Goal: Feedback & Contribution: Leave review/rating

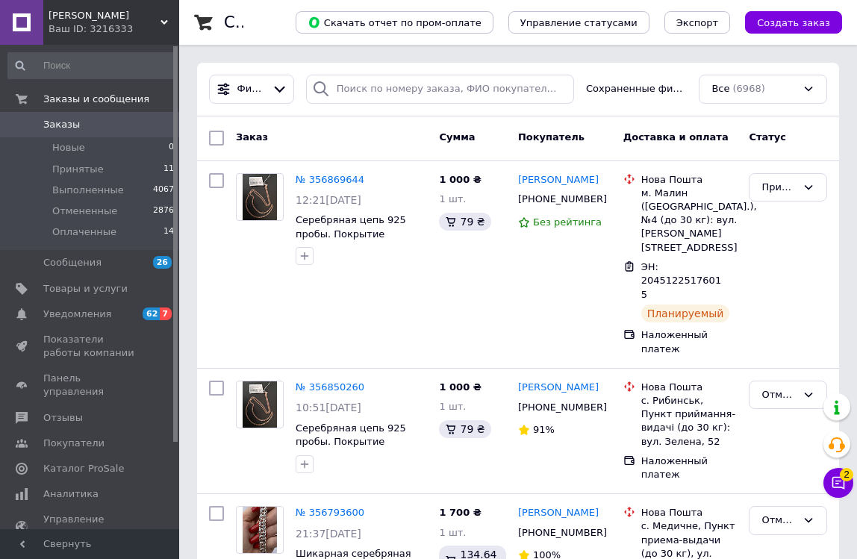
click at [162, 13] on div "[PERSON_NAME] Ваш ID: 3216333" at bounding box center [111, 22] width 136 height 45
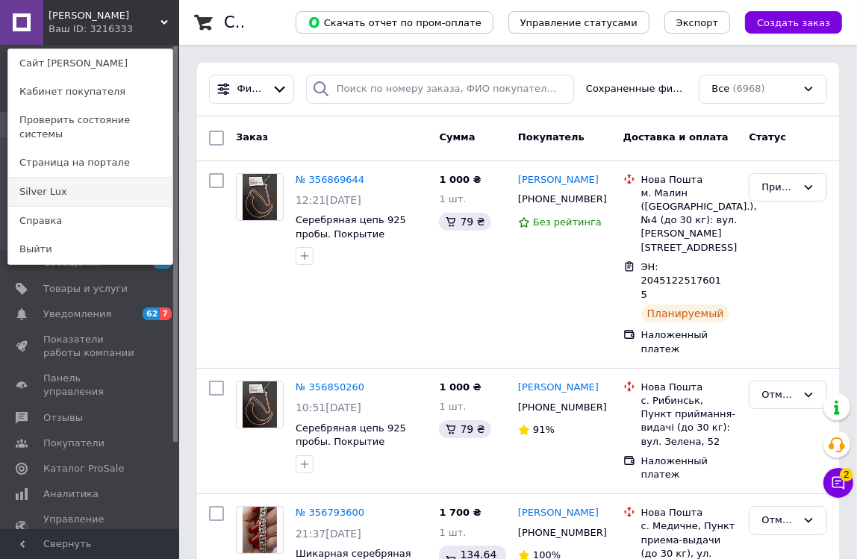
click at [57, 184] on link "Silver Lux" at bounding box center [90, 192] width 164 height 28
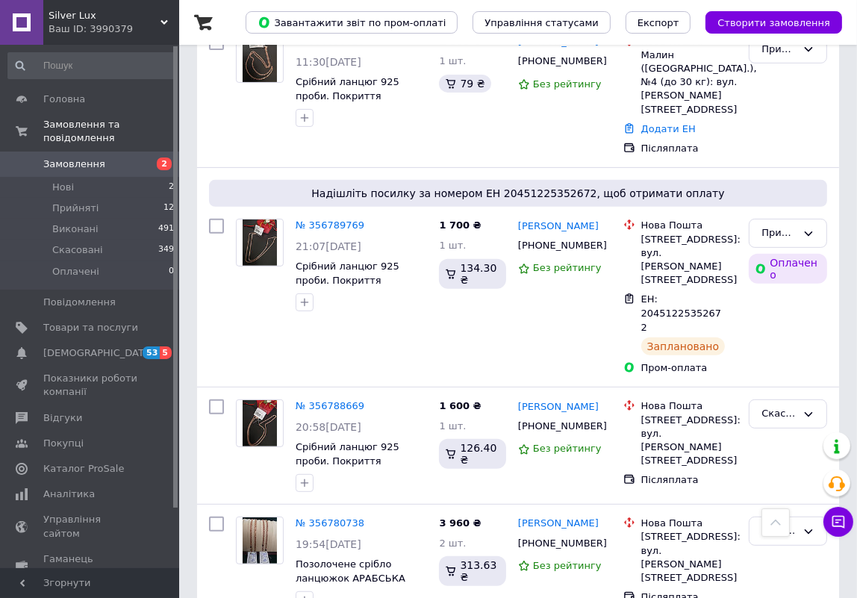
scroll to position [475, 0]
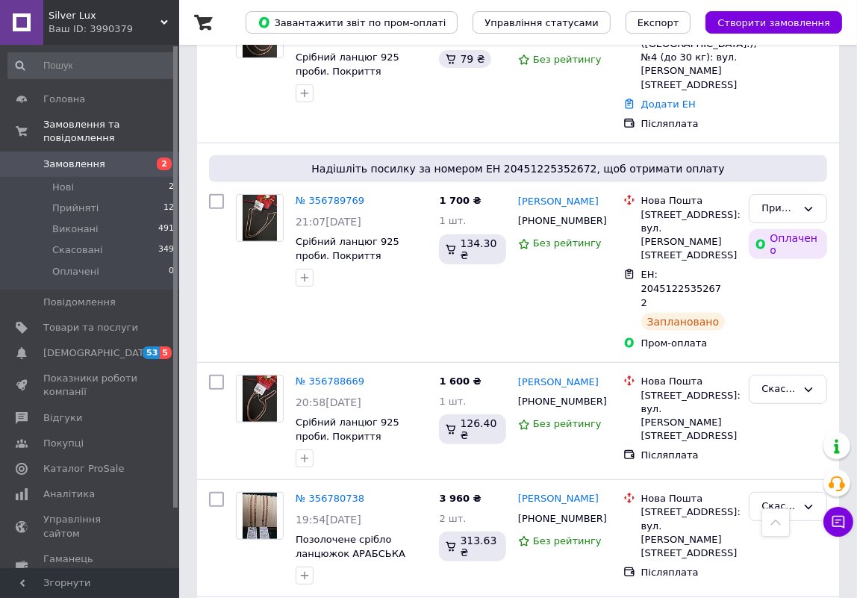
click at [350, 376] on link "№ 356788669" at bounding box center [330, 381] width 69 height 11
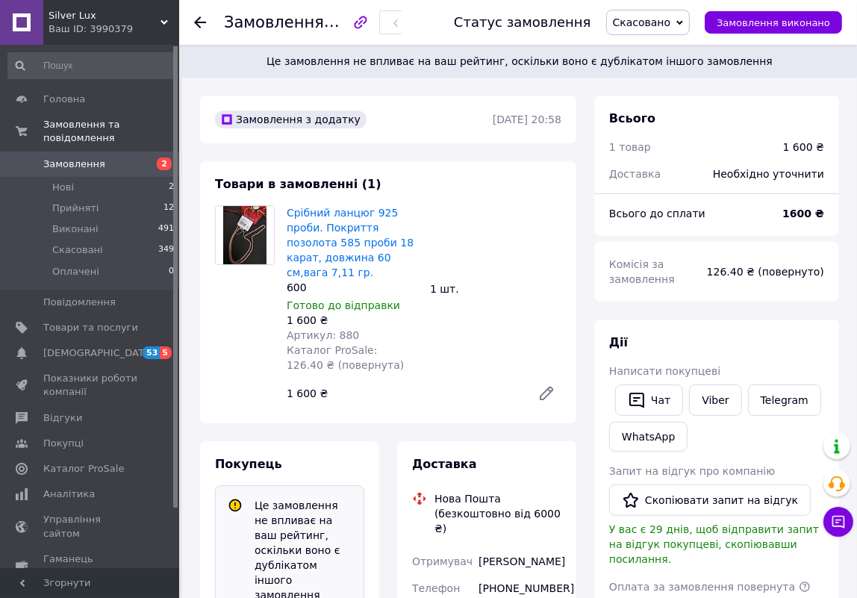
click at [44, 158] on span "Замовлення" at bounding box center [74, 164] width 62 height 13
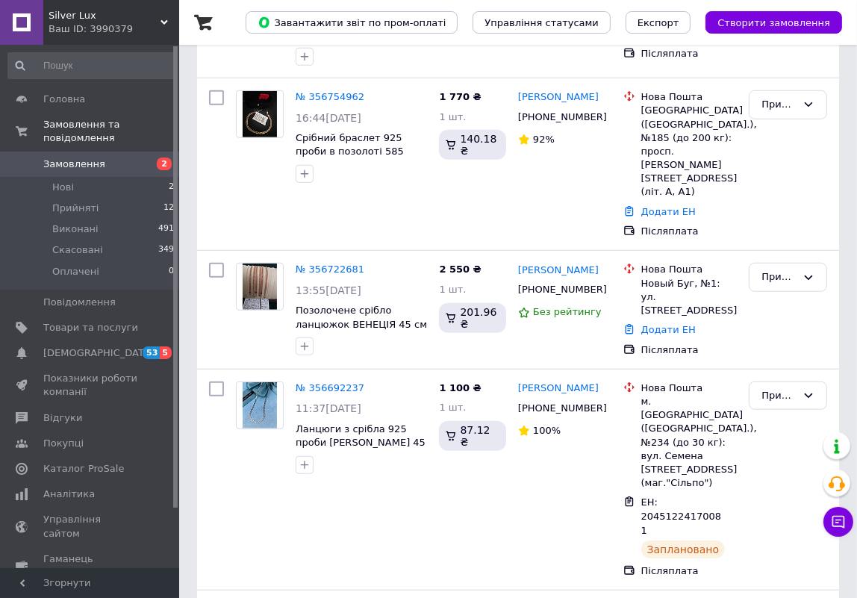
scroll to position [1012, 0]
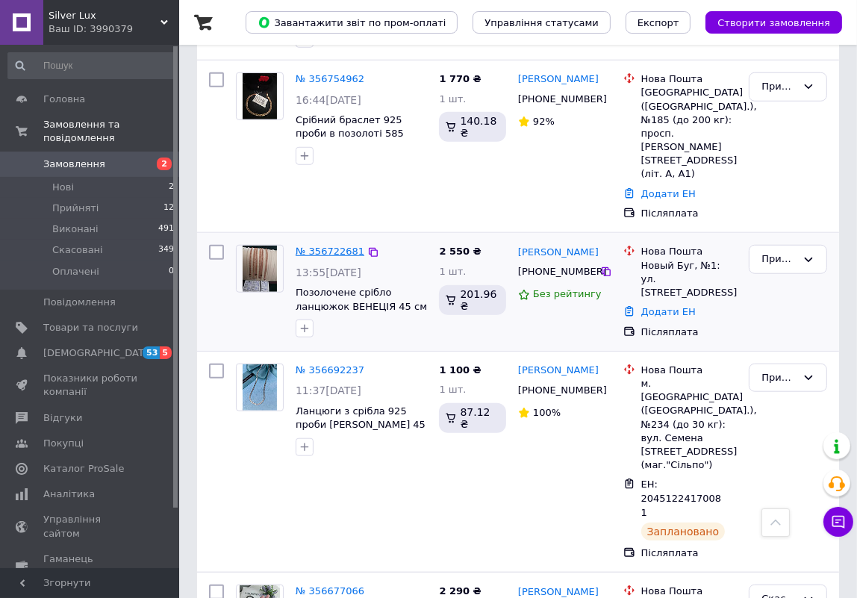
click at [335, 246] on link "№ 356722681" at bounding box center [330, 251] width 69 height 11
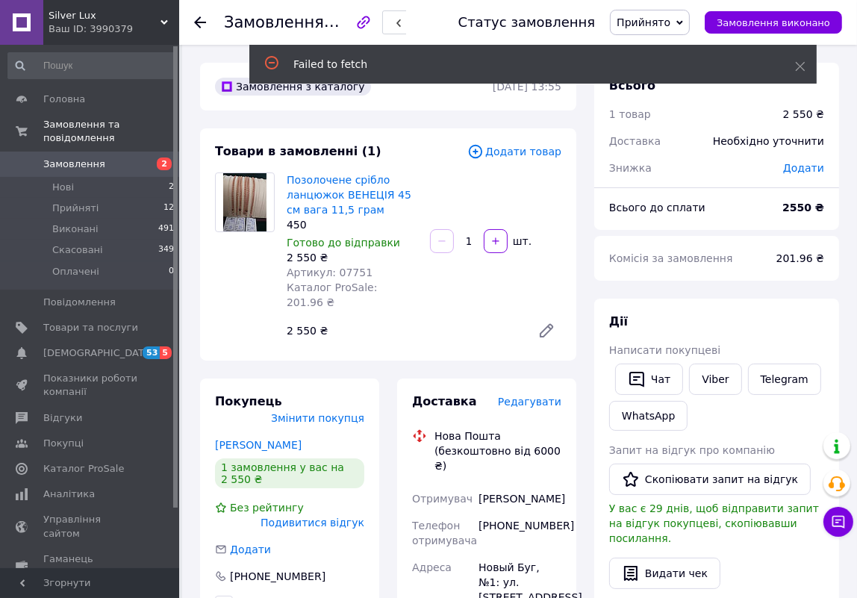
click at [68, 158] on span "Замовлення" at bounding box center [74, 164] width 62 height 13
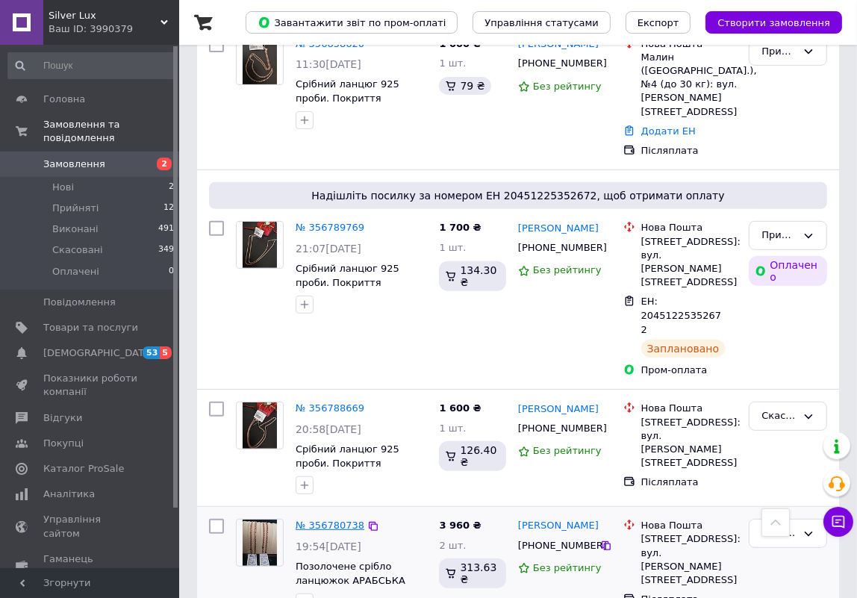
scroll to position [650, 0]
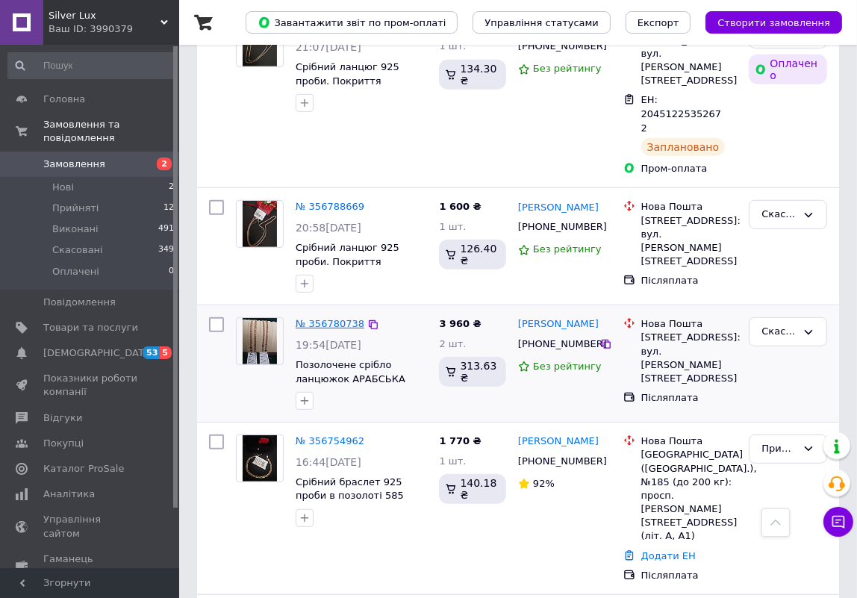
click at [338, 318] on link "№ 356780738" at bounding box center [330, 323] width 69 height 11
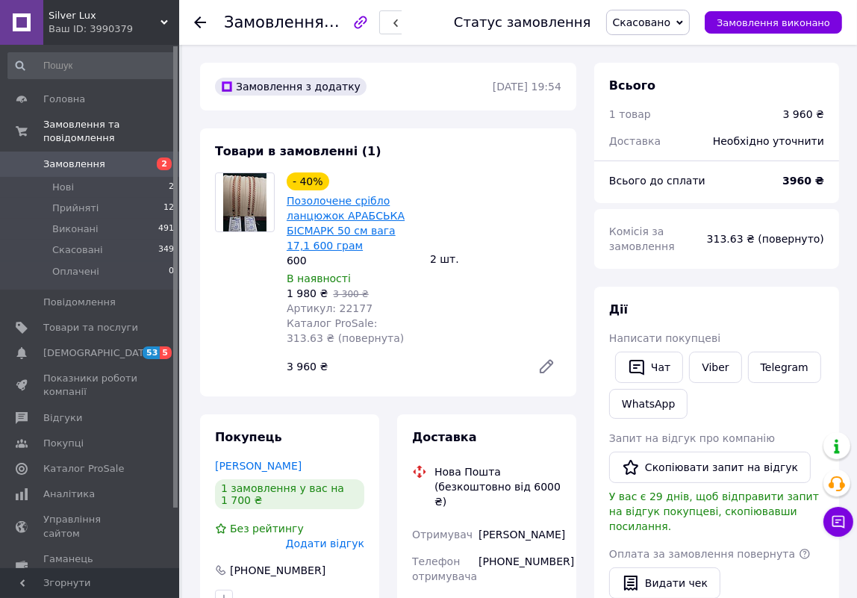
click at [320, 227] on link "Позолочене срібло ланцюжок АРАБСЬКА БІСМАРК 50 см вага 17,1 600 грам" at bounding box center [346, 223] width 118 height 57
click at [297, 467] on link "Чернишова Людмила" at bounding box center [258, 466] width 87 height 12
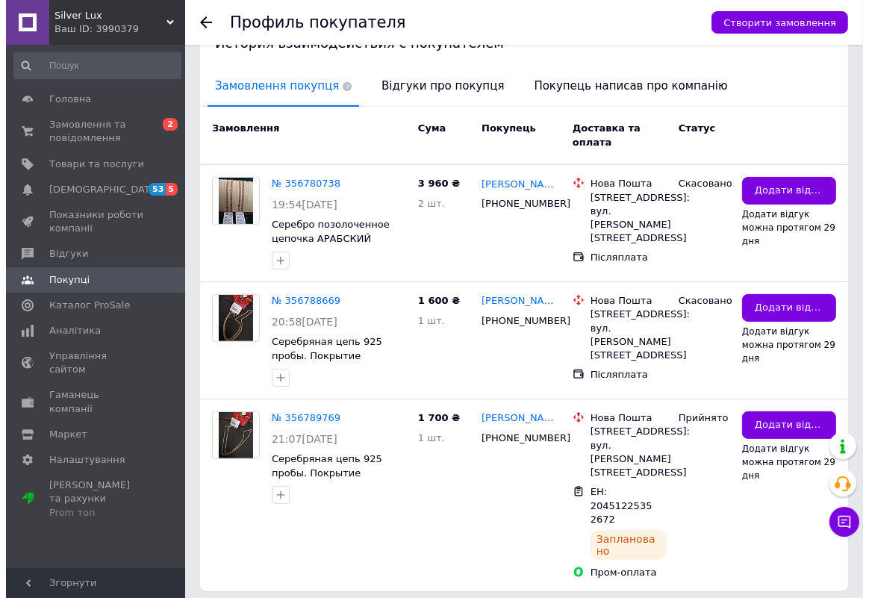
scroll to position [347, 0]
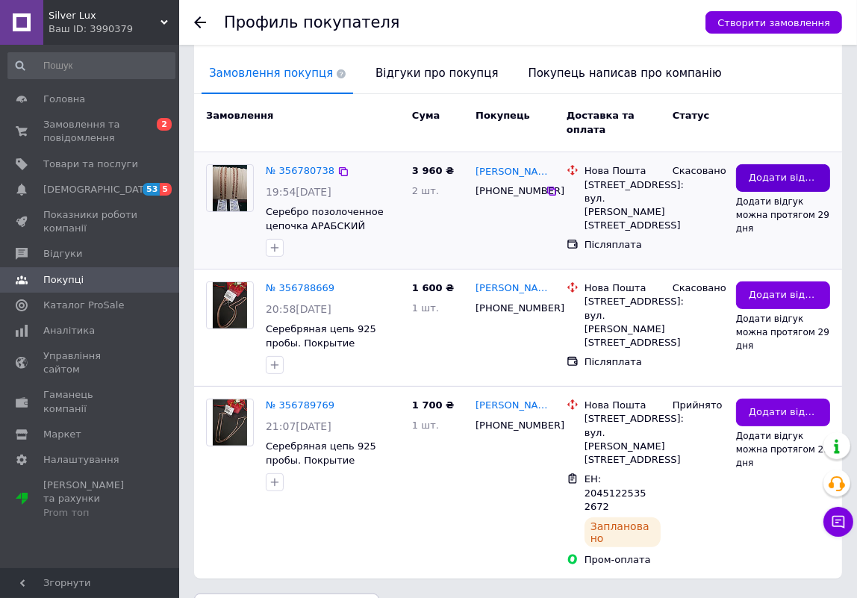
click at [780, 171] on span "Додати відгук" at bounding box center [783, 178] width 69 height 14
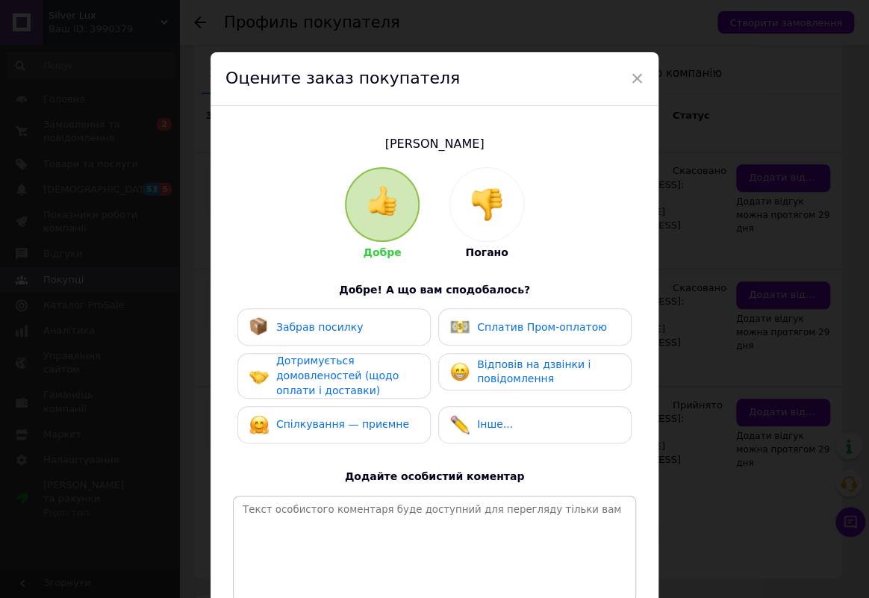
click at [488, 211] on img at bounding box center [487, 204] width 33 height 33
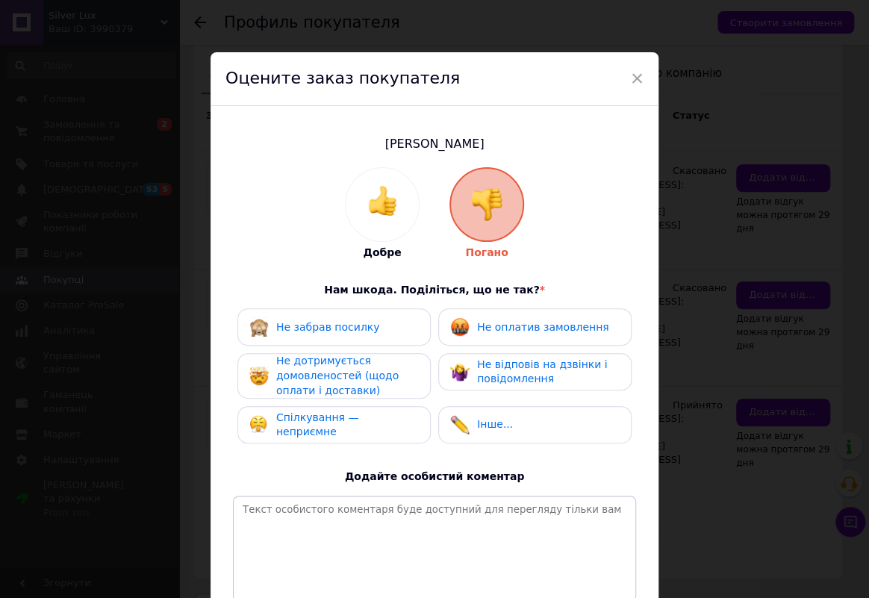
click at [367, 374] on span "Не дотримується домовленостей (щодо оплати і доставки)" at bounding box center [337, 375] width 122 height 41
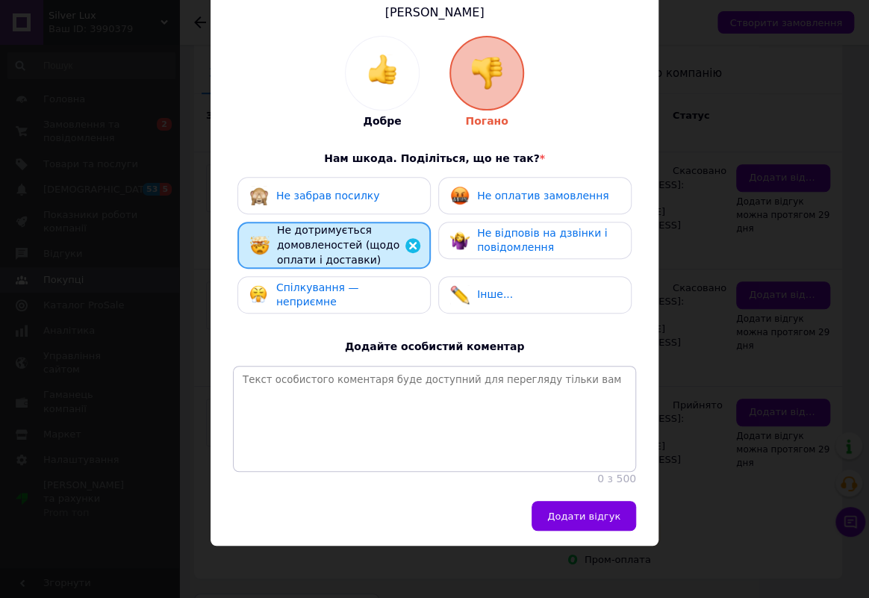
scroll to position [149, 0]
click at [583, 516] on span "Додати відгук" at bounding box center [583, 516] width 73 height 11
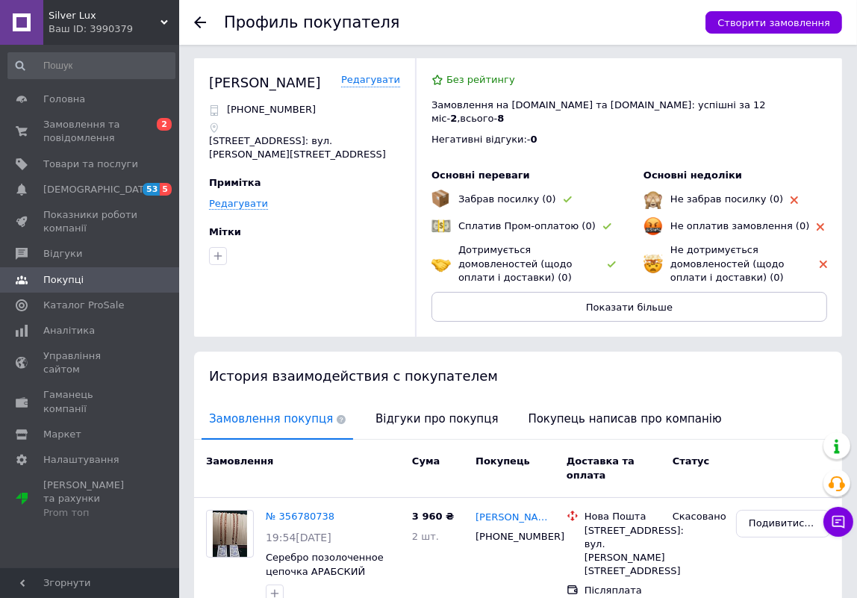
scroll to position [0, 0]
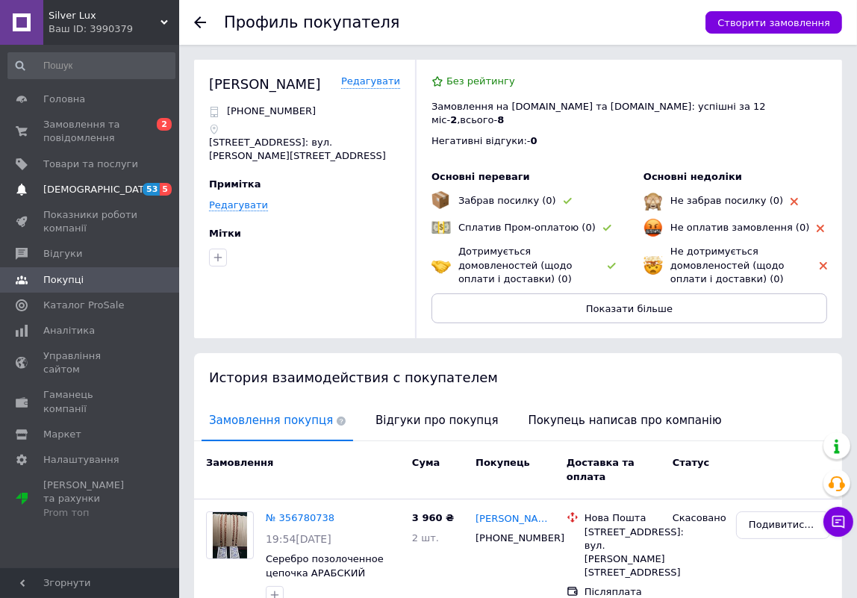
click at [90, 188] on span "Сповіщення" at bounding box center [98, 189] width 111 height 13
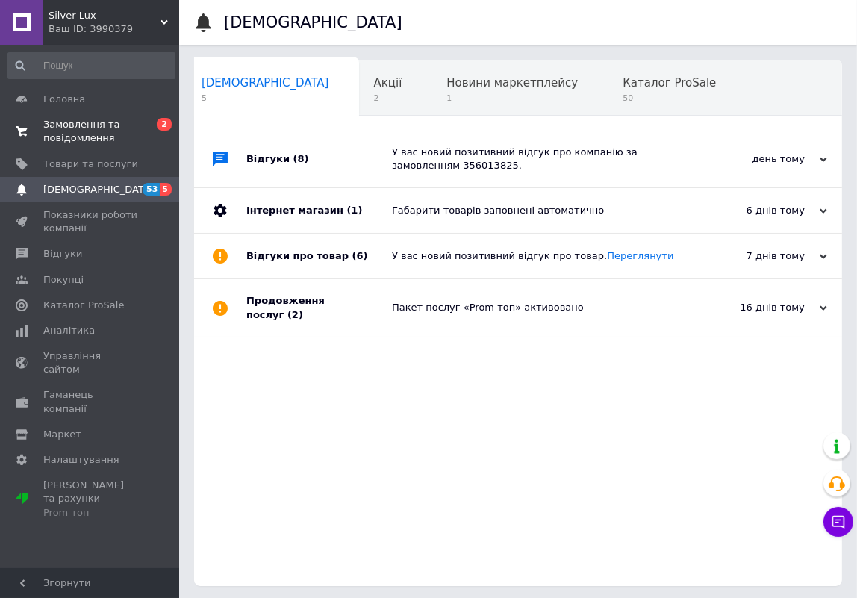
scroll to position [0, 7]
click at [95, 125] on span "Замовлення та повідомлення" at bounding box center [90, 131] width 95 height 27
